Goal: Transaction & Acquisition: Purchase product/service

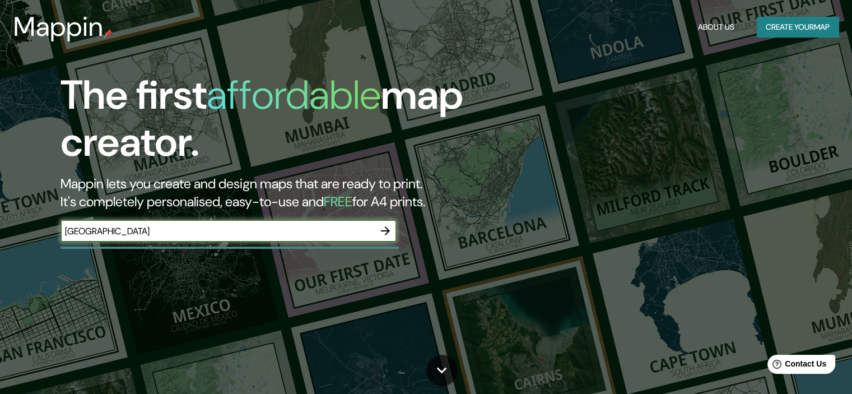
type input "[GEOGRAPHIC_DATA]"
click at [381, 231] on icon "button" at bounding box center [385, 230] width 13 height 13
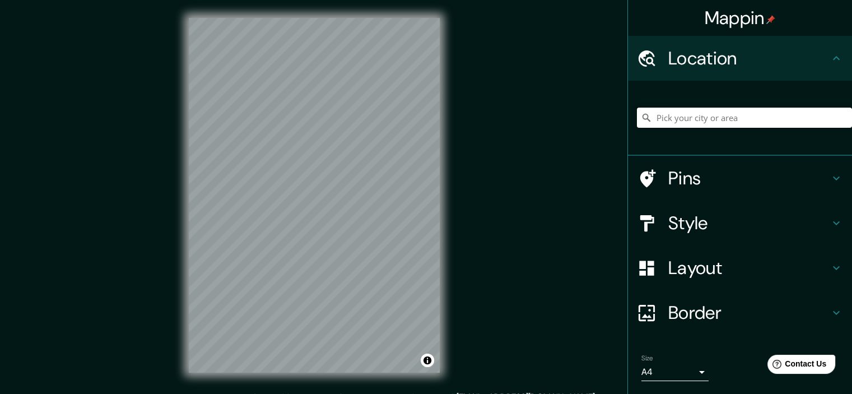
click at [674, 114] on input "Pick your city or area" at bounding box center [744, 118] width 215 height 20
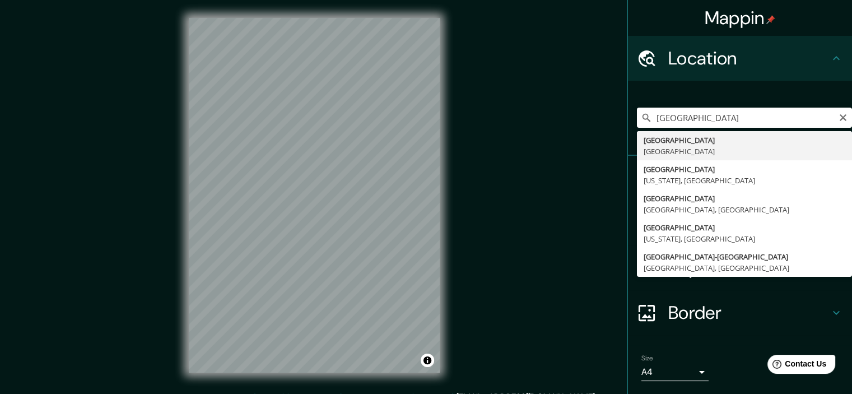
type input "[GEOGRAPHIC_DATA], [GEOGRAPHIC_DATA]"
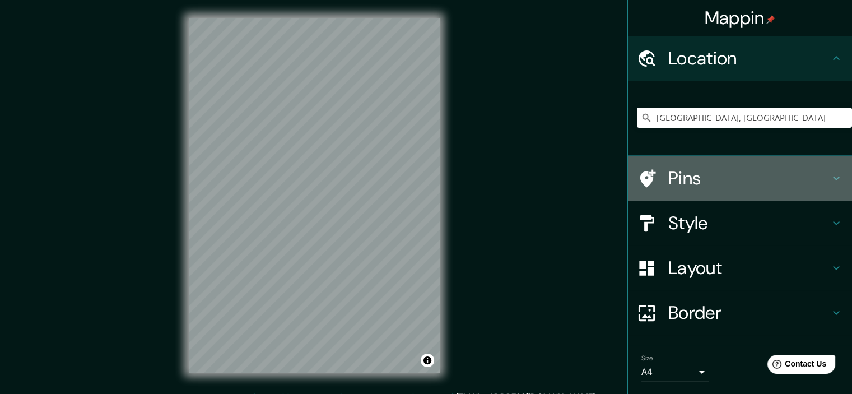
click at [701, 179] on h4 "Pins" at bounding box center [748, 178] width 161 height 22
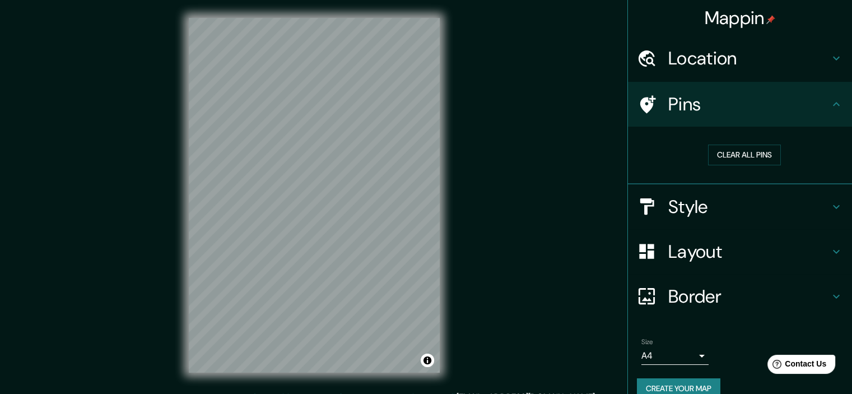
click at [748, 202] on h4 "Style" at bounding box center [748, 206] width 161 height 22
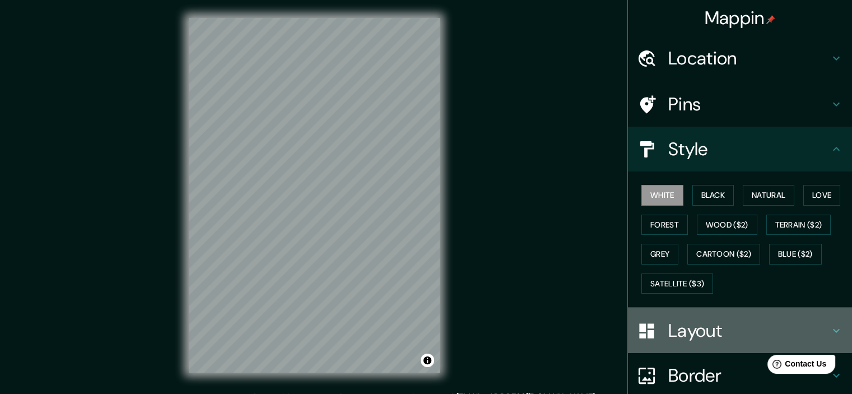
click at [715, 319] on h4 "Layout" at bounding box center [748, 330] width 161 height 22
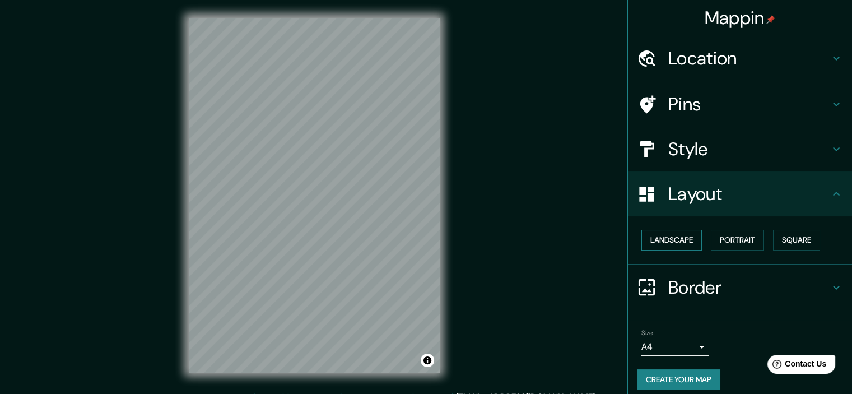
click at [656, 246] on button "Landscape" at bounding box center [671, 240] width 60 height 21
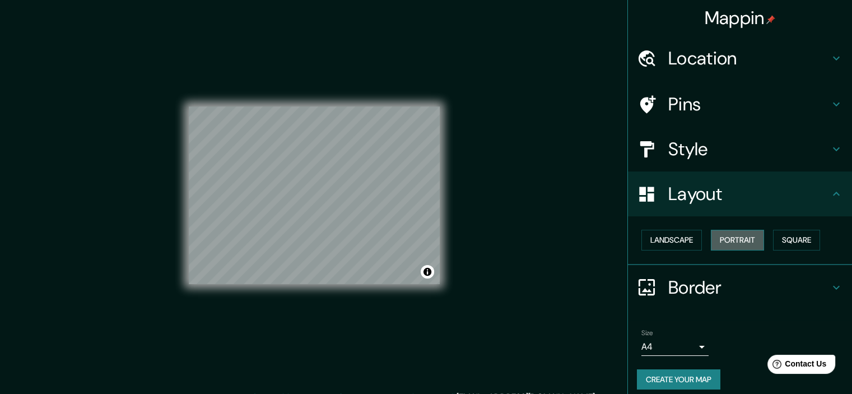
click at [719, 241] on button "Portrait" at bounding box center [737, 240] width 53 height 21
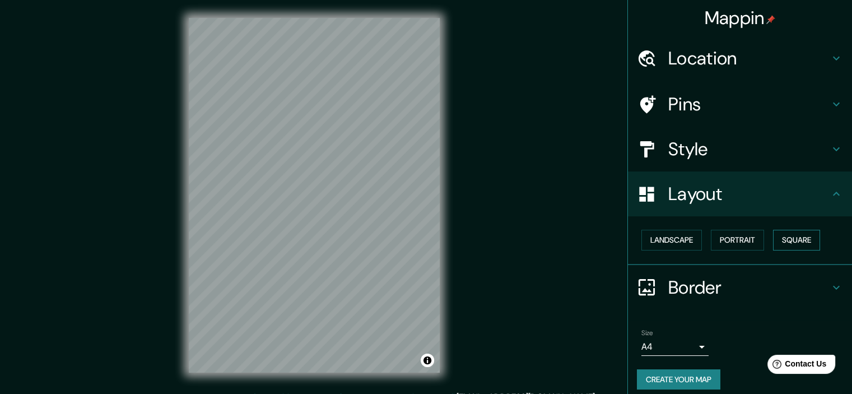
click at [795, 239] on button "Square" at bounding box center [796, 240] width 47 height 21
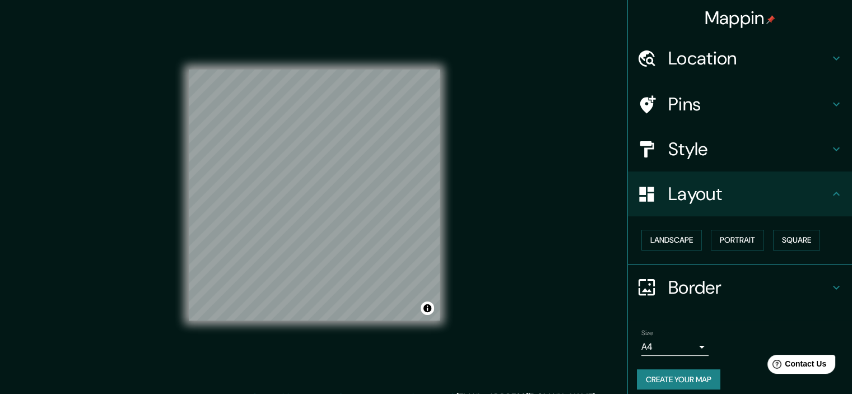
click at [691, 276] on h4 "Border" at bounding box center [748, 287] width 161 height 22
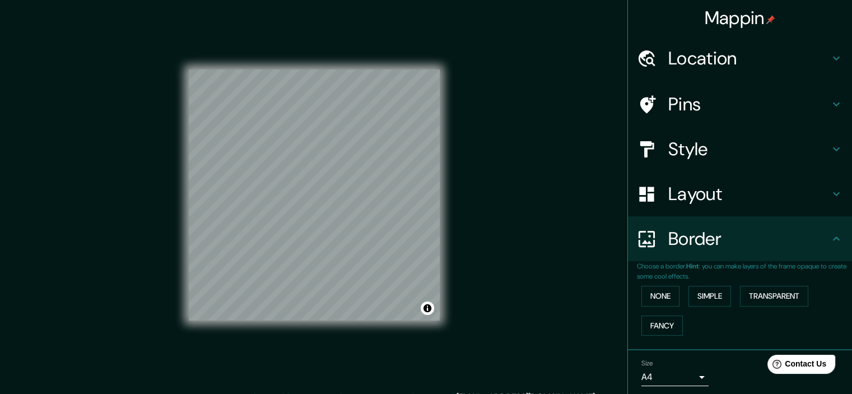
click at [720, 250] on div "Border" at bounding box center [740, 238] width 224 height 45
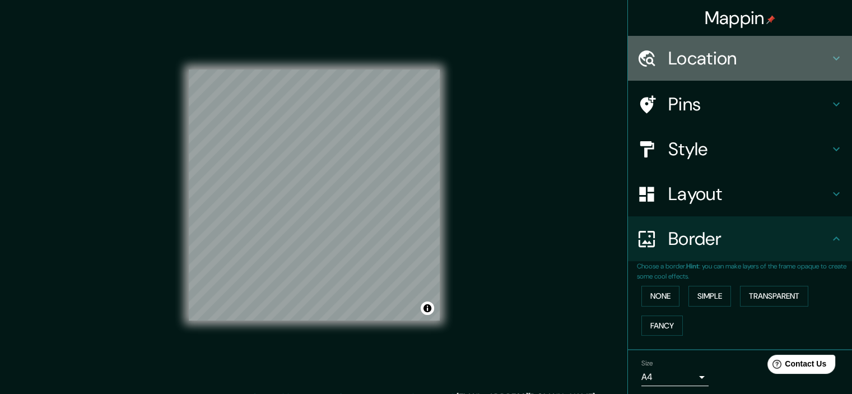
click at [767, 45] on div "Location" at bounding box center [740, 58] width 224 height 45
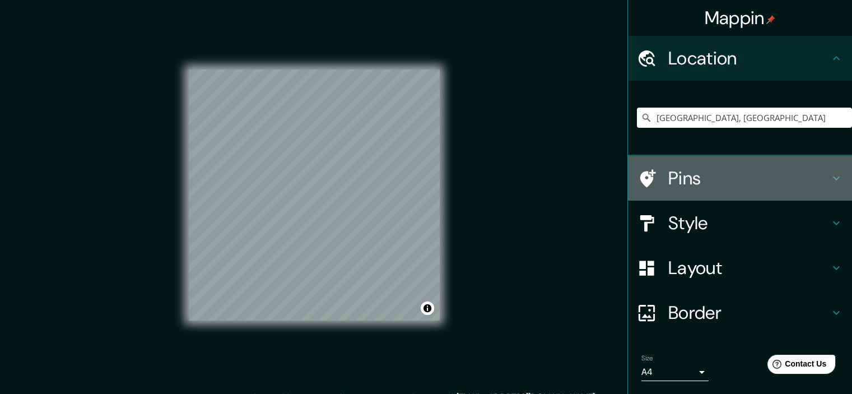
click at [716, 192] on div "Pins" at bounding box center [740, 178] width 224 height 45
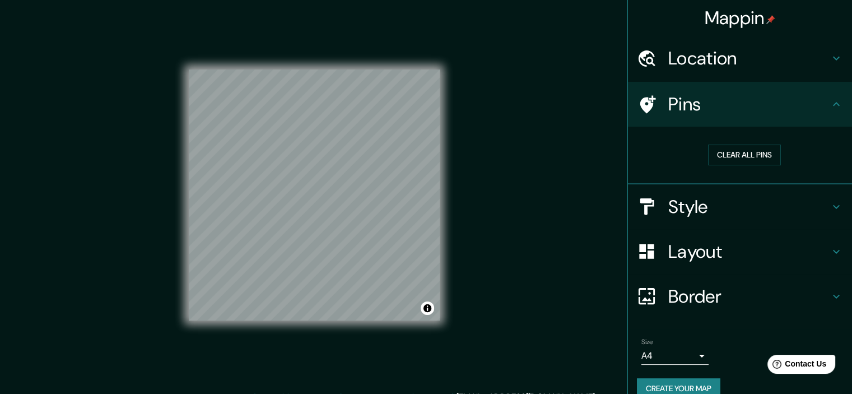
click at [712, 203] on h4 "Style" at bounding box center [748, 206] width 161 height 22
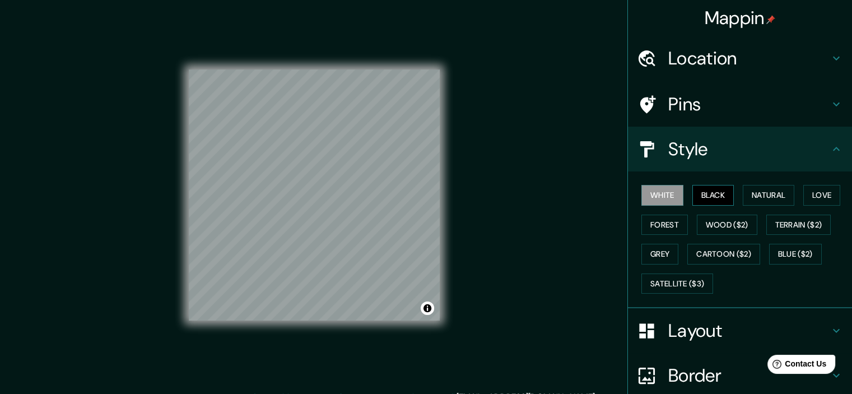
click at [711, 189] on button "Black" at bounding box center [713, 195] width 42 height 21
click at [755, 190] on button "Natural" at bounding box center [769, 195] width 52 height 21
click at [794, 192] on div "White Black Natural Love Forest Wood ($2) Terrain ($2) Grey Cartoon ($2) Blue (…" at bounding box center [744, 239] width 215 height 118
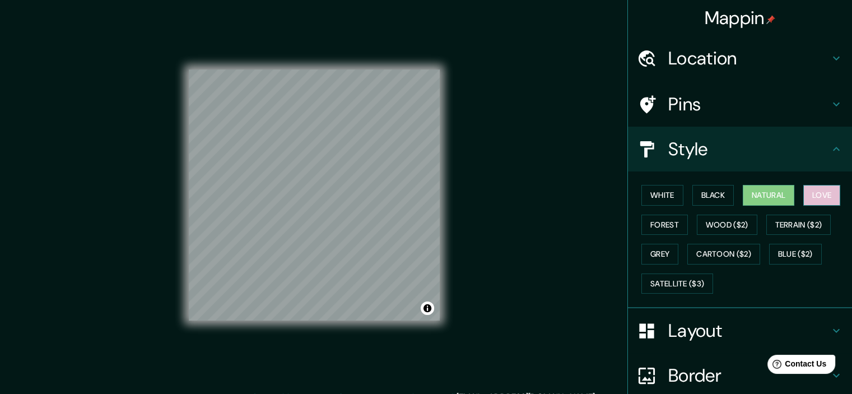
click at [804, 194] on button "Love" at bounding box center [821, 195] width 37 height 21
click at [659, 227] on button "Forest" at bounding box center [664, 224] width 46 height 21
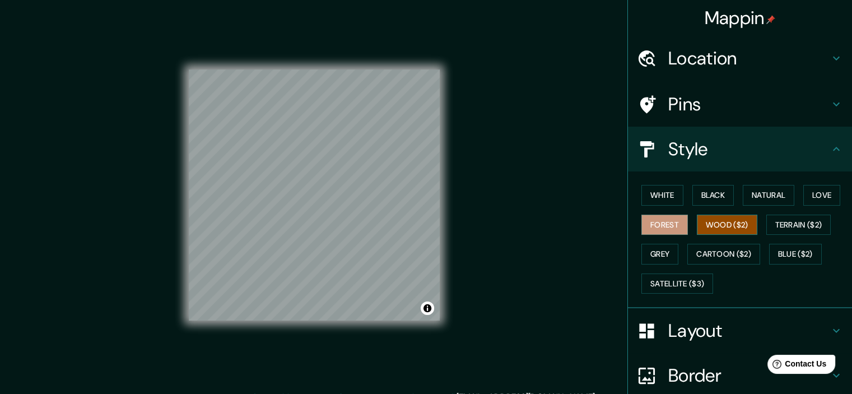
click at [722, 227] on button "Wood ($2)" at bounding box center [727, 224] width 60 height 21
click at [779, 228] on button "Terrain ($2)" at bounding box center [798, 224] width 65 height 21
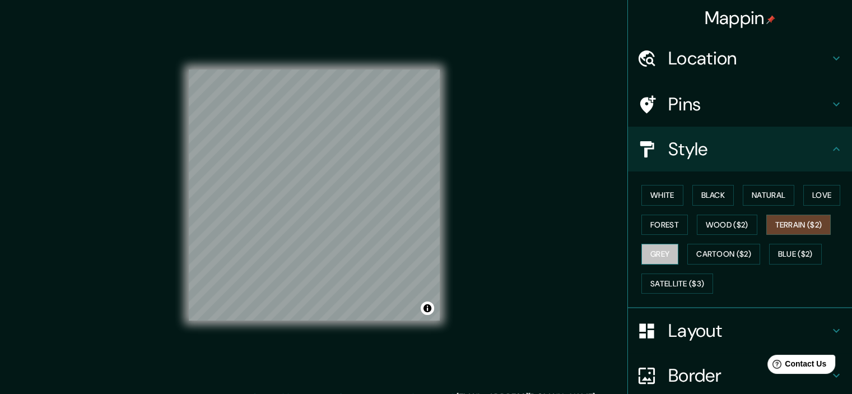
click at [659, 258] on button "Grey" at bounding box center [659, 254] width 37 height 21
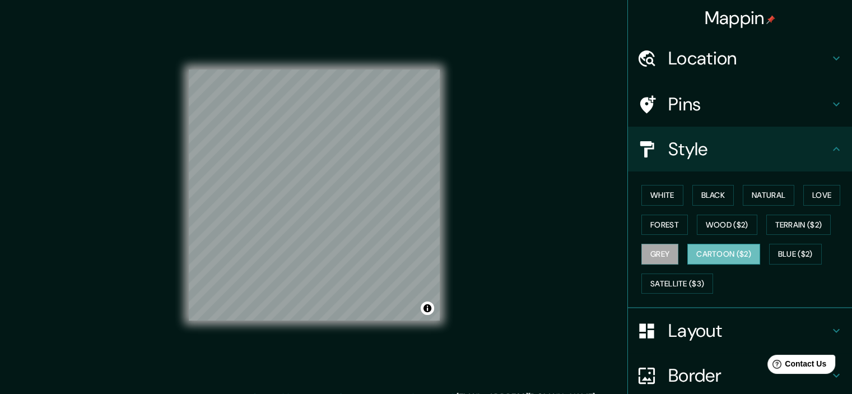
click at [713, 255] on button "Cartoon ($2)" at bounding box center [723, 254] width 73 height 21
click at [659, 199] on button "White" at bounding box center [662, 195] width 42 height 21
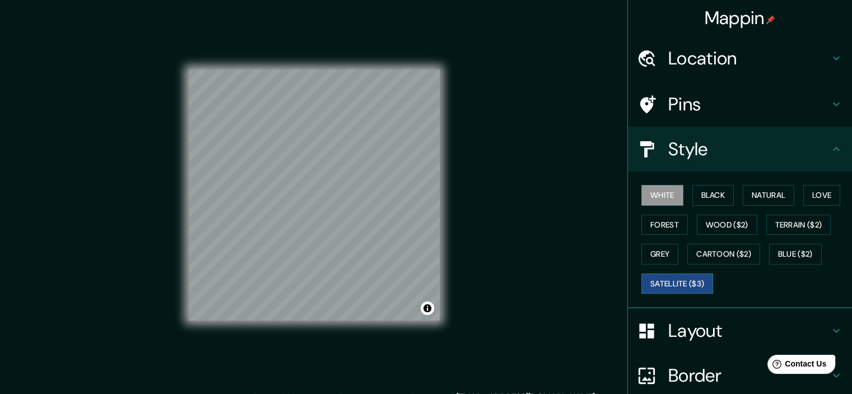
click at [690, 277] on button "Satellite ($3)" at bounding box center [677, 283] width 72 height 21
click at [701, 195] on button "Black" at bounding box center [713, 195] width 42 height 21
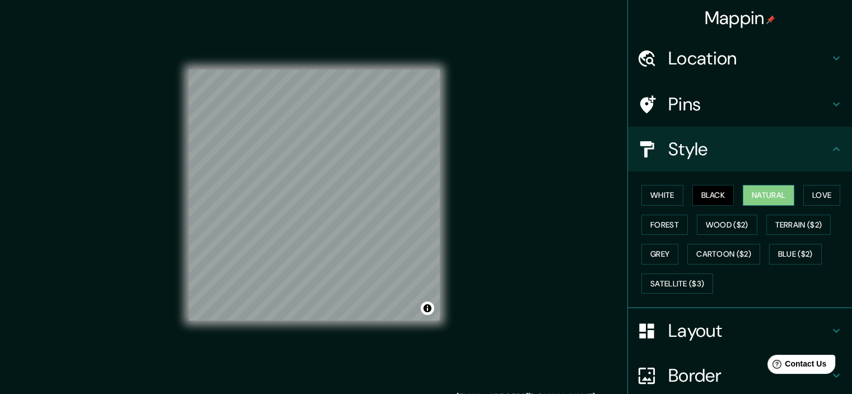
click at [747, 202] on button "Natural" at bounding box center [769, 195] width 52 height 21
